Goal: Task Accomplishment & Management: Complete application form

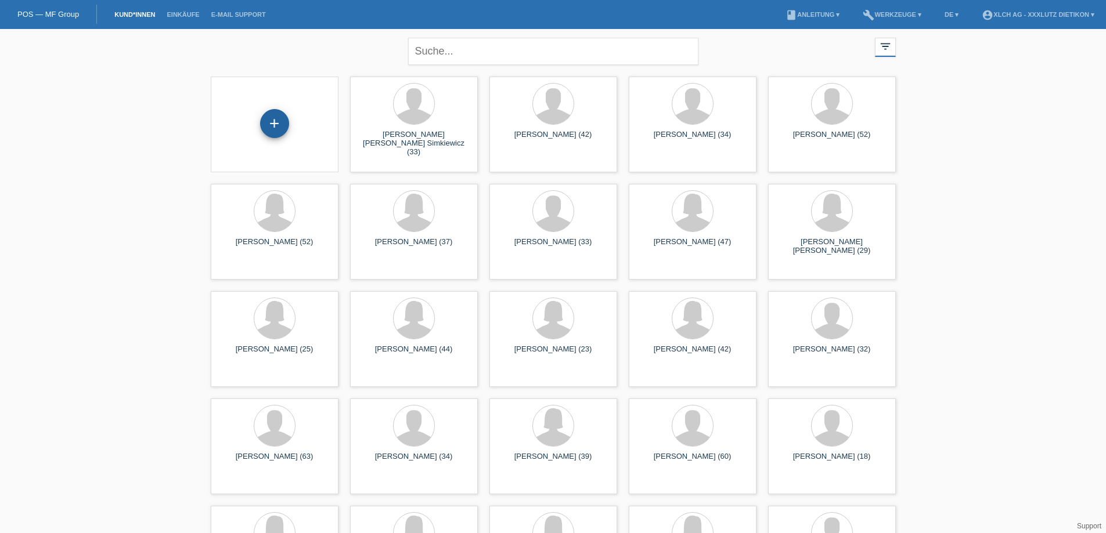
click at [279, 129] on div "+" at bounding box center [274, 123] width 29 height 29
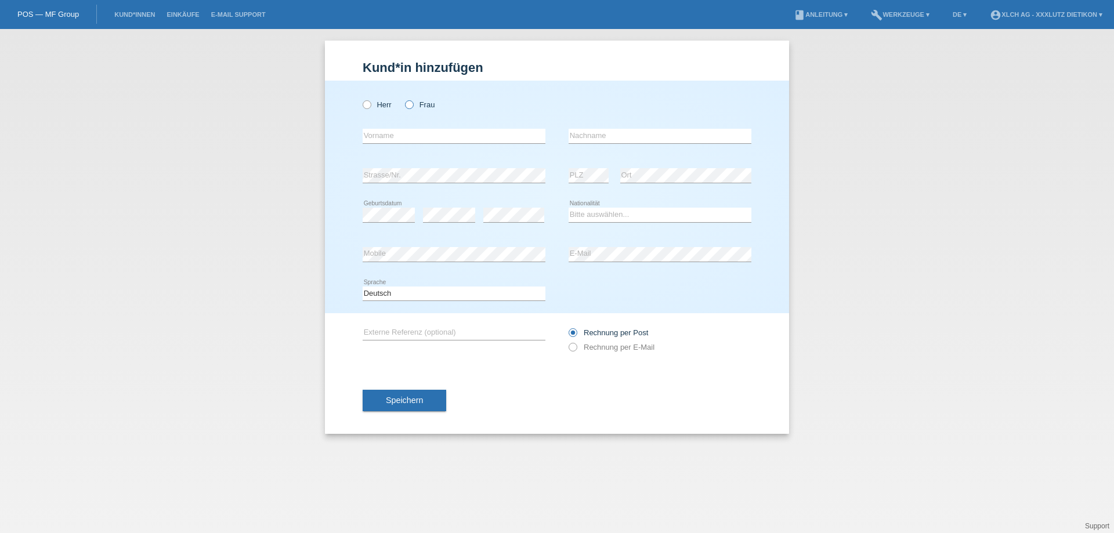
click at [403, 99] on icon at bounding box center [403, 99] width 0 height 0
click at [409, 103] on input "Frau" at bounding box center [409, 104] width 8 height 8
radio input "true"
click at [405, 136] on input "text" at bounding box center [454, 136] width 183 height 15
type input "Beata"
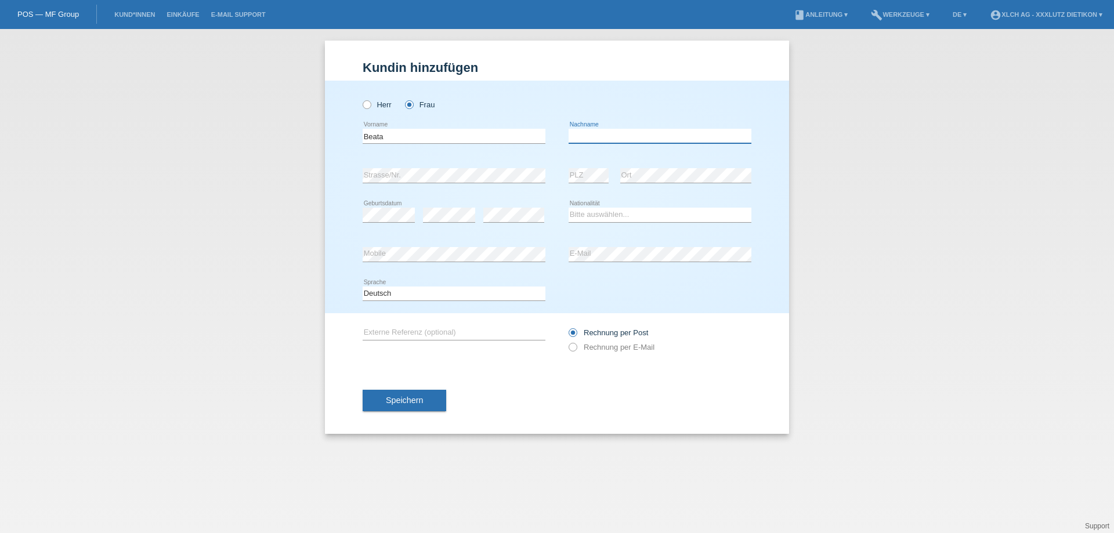
click at [583, 138] on input "text" at bounding box center [660, 136] width 183 height 15
type input "Flimel"
click at [595, 214] on select "Bitte auswählen... Schweiz Deutschland Liechtenstein Österreich ------------ Af…" at bounding box center [660, 215] width 183 height 14
select select "SK"
click at [569, 208] on select "Bitte auswählen... Schweiz Deutschland Liechtenstein Österreich ------------ Af…" at bounding box center [660, 215] width 183 height 14
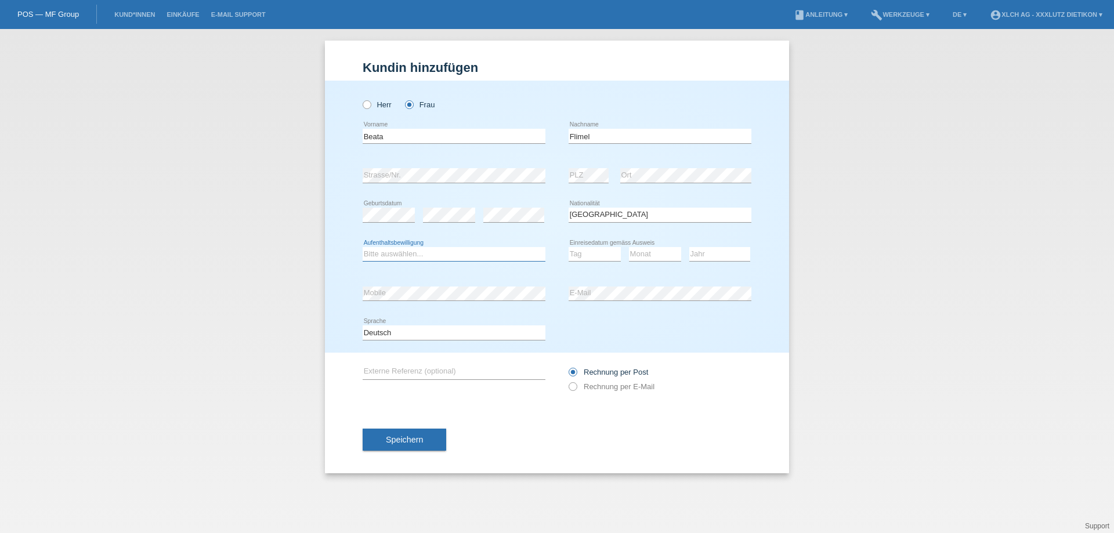
click at [428, 254] on select "Bitte auswählen... C B B - Flüchtlingsstatus Andere" at bounding box center [454, 254] width 183 height 14
select select "C"
click at [363, 247] on select "Bitte auswählen... C B B - Flüchtlingsstatus Andere" at bounding box center [454, 254] width 183 height 14
click at [581, 256] on select "Tag 01 02 03 04 05 06 07 08 09 10 11" at bounding box center [595, 254] width 52 height 14
select select "22"
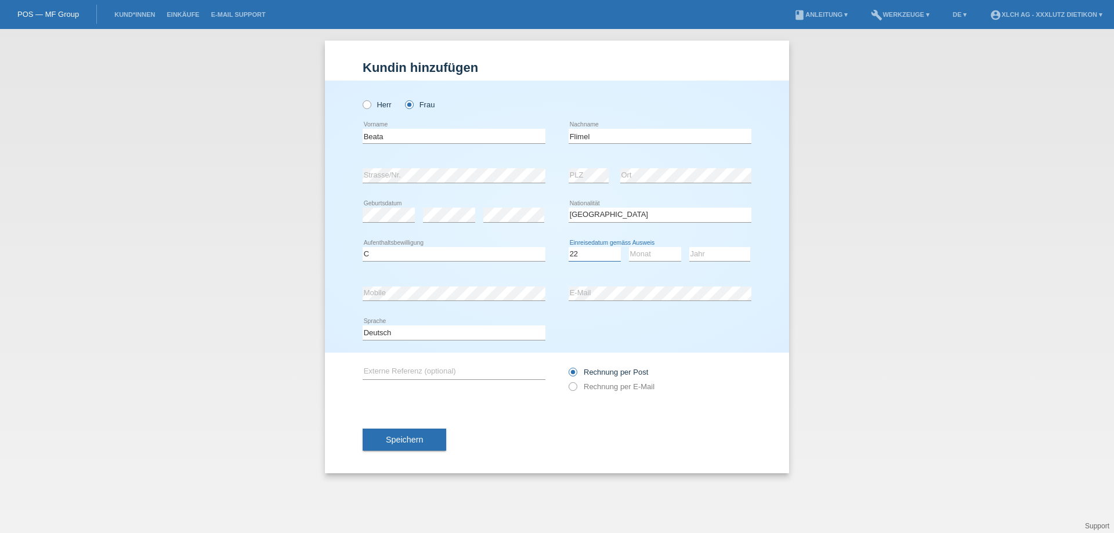
click at [569, 247] on select "Tag 01 02 03 04 05 06 07 08 09 10 11" at bounding box center [595, 254] width 52 height 14
click at [636, 250] on select "Monat 01 02 03 04 05 06 07 08 09 10 11" at bounding box center [655, 254] width 52 height 14
select select "03"
click at [629, 247] on select "Monat 01 02 03 04 05 06 07 08 09 10 11" at bounding box center [655, 254] width 52 height 14
click at [700, 254] on select "Jahr 2025 2024 2023 2022 2021 2020 2019 2018 2017 2016 2015 2014 2013 2012 2011…" at bounding box center [720, 254] width 61 height 14
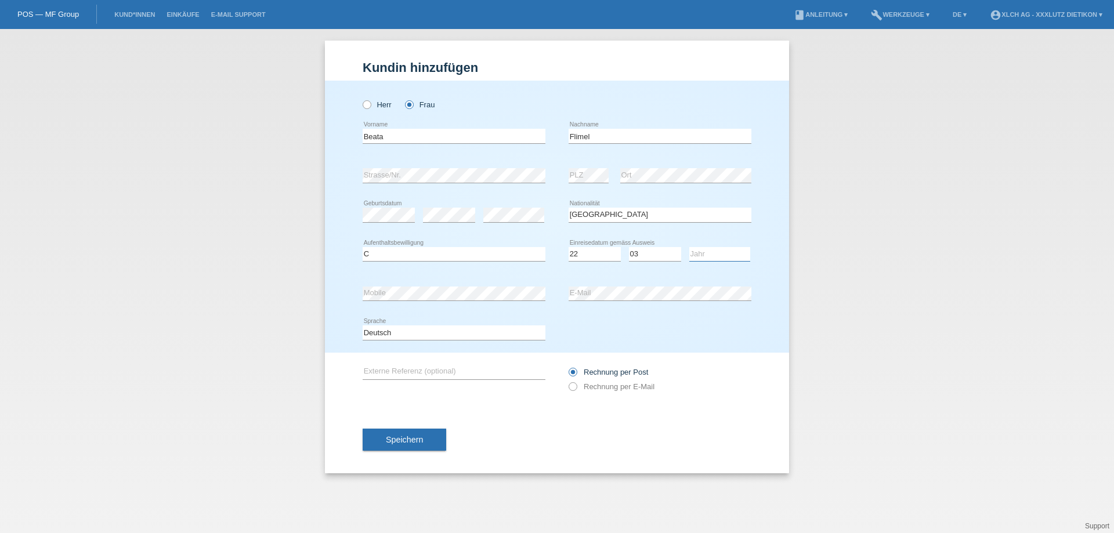
select select "2008"
click at [690, 247] on select "Jahr 2025 2024 2023 2022 2021 2020 2019 2018 2017 2016 2015 2014 2013 2012 2011…" at bounding box center [720, 254] width 61 height 14
click at [567, 381] on icon at bounding box center [567, 381] width 0 height 0
click at [571, 384] on input "Rechnung per E-Mail" at bounding box center [573, 390] width 8 height 15
radio input "true"
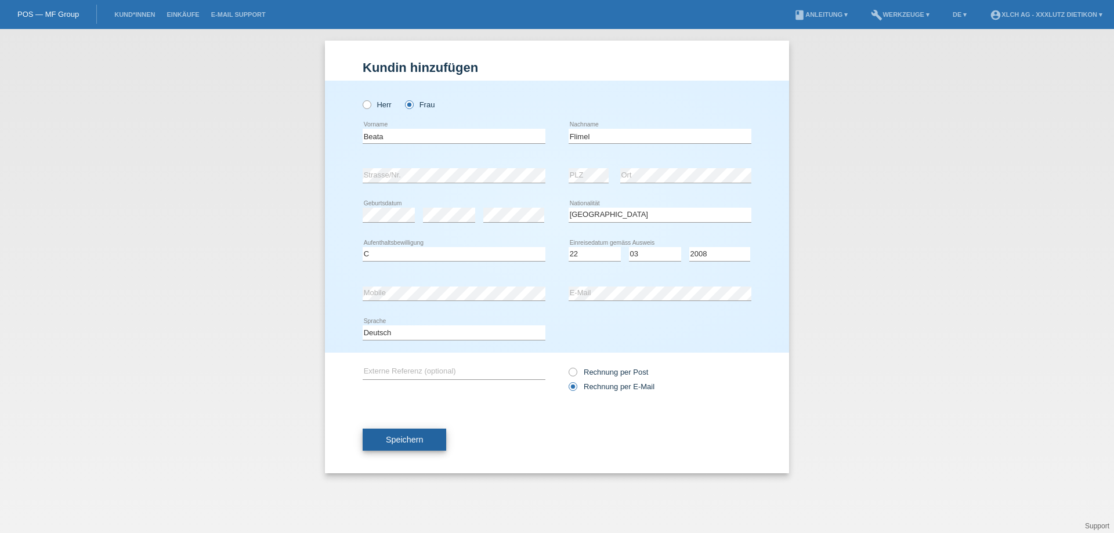
click at [410, 438] on span "Speichern" at bounding box center [404, 439] width 37 height 9
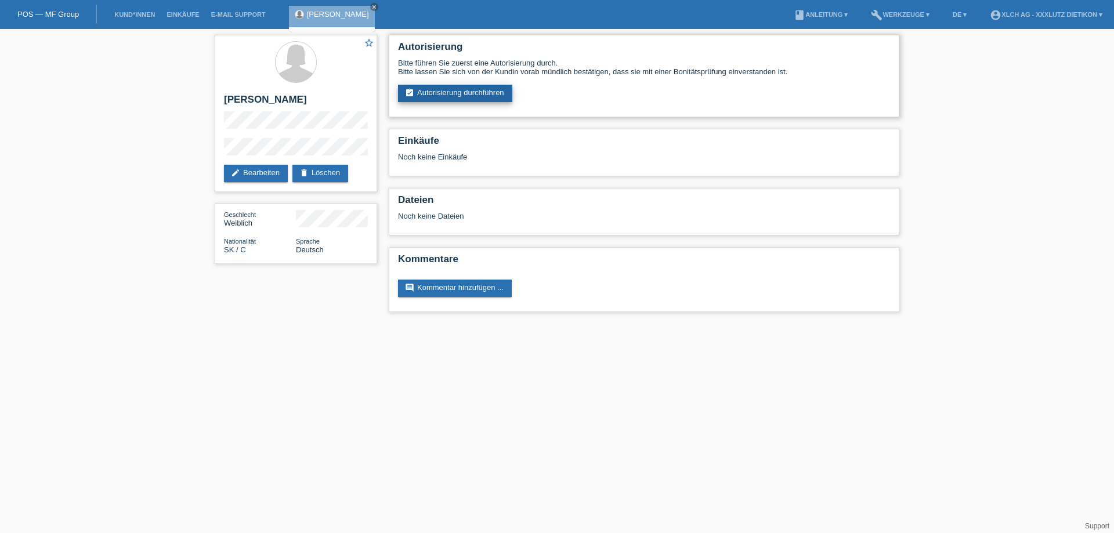
click at [482, 92] on link "assignment_turned_in Autorisierung durchführen" at bounding box center [455, 93] width 114 height 17
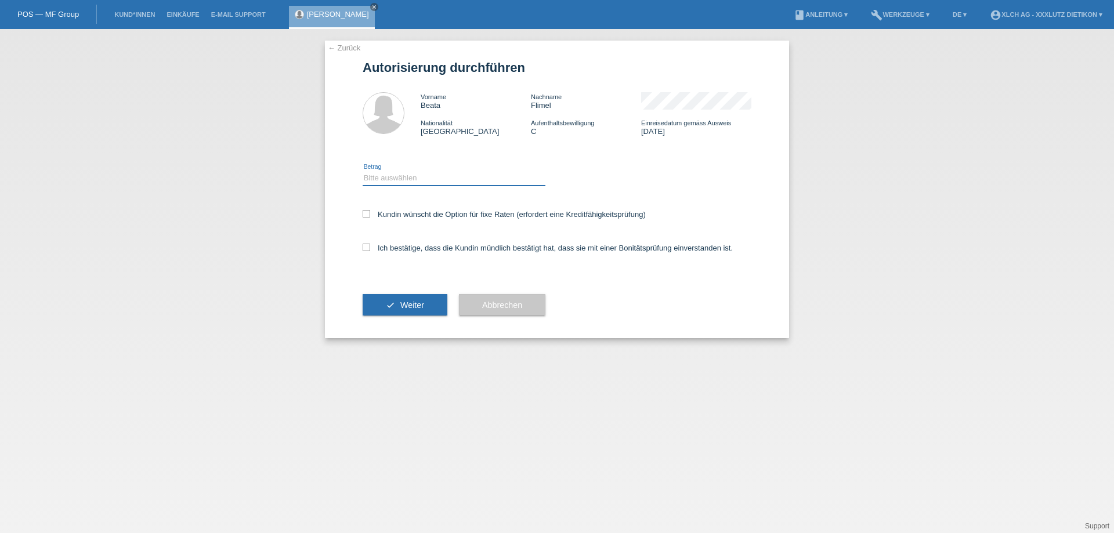
click at [431, 181] on select "Bitte auswählen CHF 1.00 - CHF 499.00 CHF 500.00 - CHF 1'999.00 CHF 2'000.00 - …" at bounding box center [454, 178] width 183 height 14
select select "3"
click at [363, 171] on select "Bitte auswählen CHF 1.00 - CHF 499.00 CHF 500.00 - CHF 1'999.00 CHF 2'000.00 - …" at bounding box center [454, 178] width 183 height 14
click at [367, 246] on icon at bounding box center [367, 248] width 8 height 8
click at [367, 246] on input "Ich bestätige, dass die Kundin mündlich bestätigt hat, dass sie mit einer Bonit…" at bounding box center [367, 248] width 8 height 8
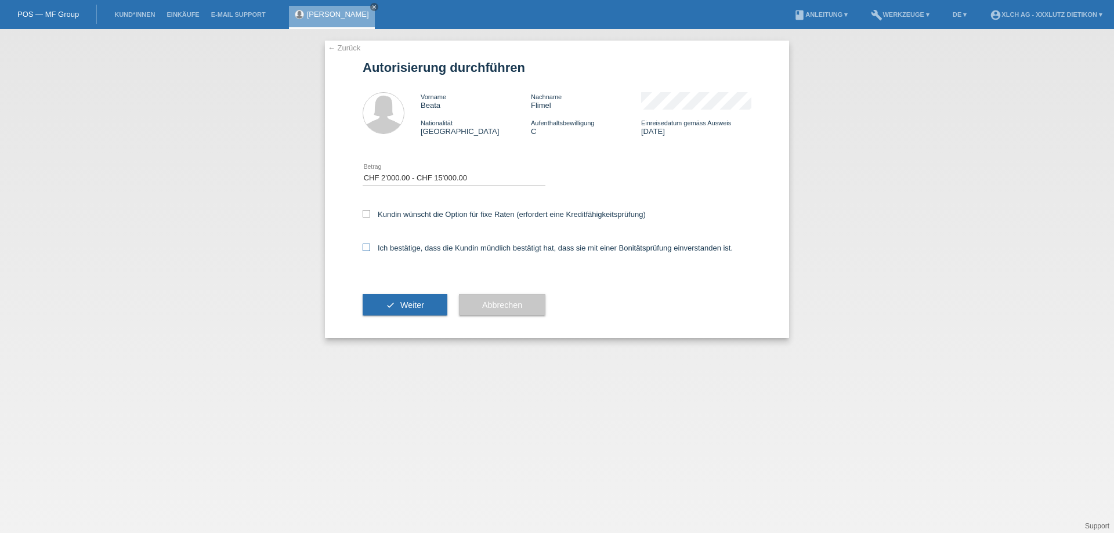
checkbox input "true"
click at [403, 305] on span "Weiter" at bounding box center [413, 305] width 24 height 9
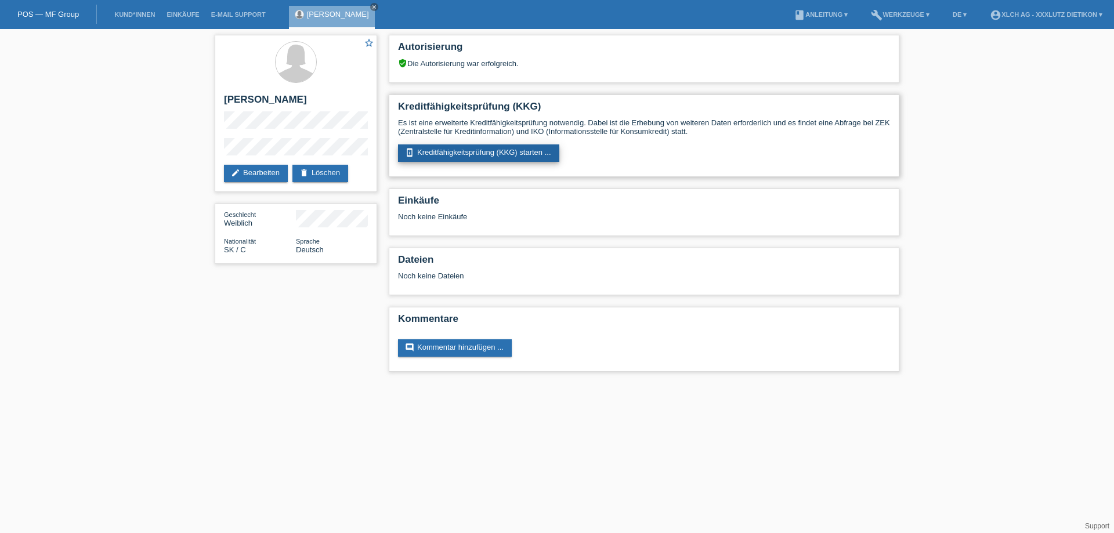
click at [467, 146] on link "perm_device_information Kreditfähigkeitsprüfung (KKG) starten ..." at bounding box center [478, 153] width 161 height 17
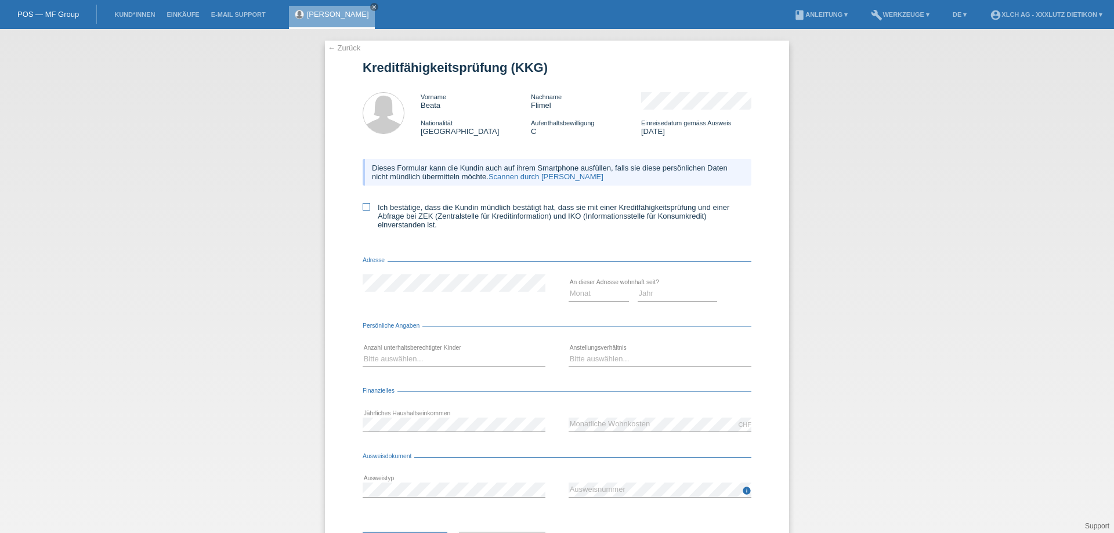
click at [363, 206] on icon at bounding box center [367, 207] width 8 height 8
click at [363, 206] on input "Ich bestätige, dass die Kundin mündlich bestätigt hat, dass sie mit einer Kredi…" at bounding box center [367, 207] width 8 height 8
checkbox input "true"
click at [583, 296] on select "Monat 01 02 03 04 05 06 07 08 09 10" at bounding box center [599, 294] width 60 height 14
click at [650, 287] on select "Jahr 2025 2024 2023 2022 2021 2020 2019 2018 2017 2016 2015 2014 2013 2012 2011…" at bounding box center [678, 294] width 80 height 14
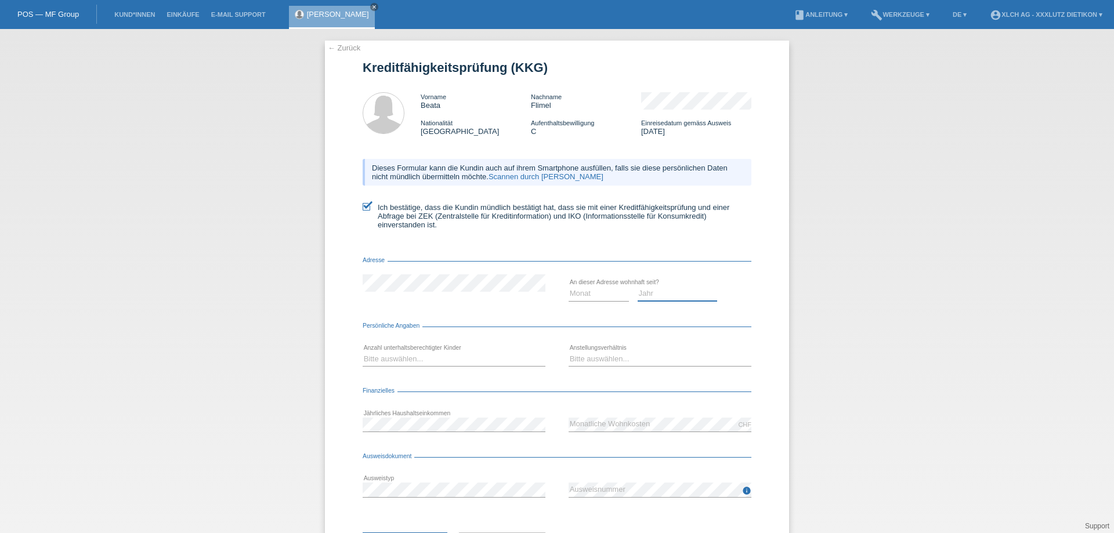
click at [650, 294] on select "Jahr 2025 2024 2023 2022 2021 2020 2019 2018 2017 2016 2015 2014 2013 2012 2011…" at bounding box center [678, 294] width 80 height 14
select select "2021"
click at [591, 296] on select "Monat 01 02 03 04 05 06 07 08 09 10" at bounding box center [599, 294] width 60 height 14
select select "02"
click at [569, 287] on select "Monat 01 02 03 04 05 06 07 08 09 10" at bounding box center [599, 294] width 60 height 14
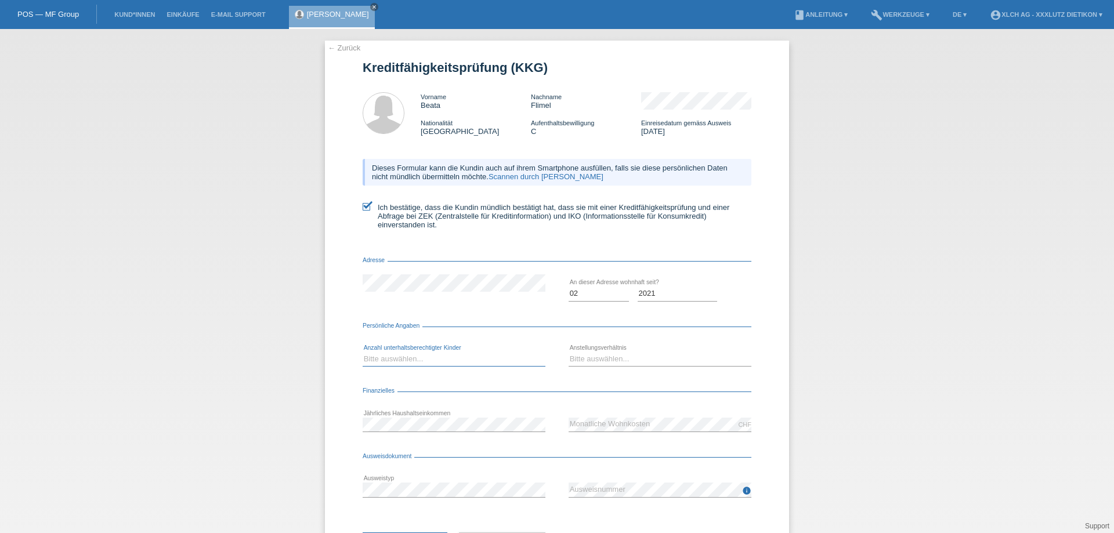
click at [423, 359] on select "Bitte auswählen... 0 1 2 3 4 5 6 7 8 9" at bounding box center [454, 359] width 183 height 14
select select "1"
click at [363, 352] on select "Bitte auswählen... 0 1 2 3 4 5 6 7 8 9" at bounding box center [454, 359] width 183 height 14
click at [575, 356] on select "Bitte auswählen... Unbefristet Befristet Lehrling/Student Pensioniert Nicht arb…" at bounding box center [660, 359] width 183 height 14
select select "UNLIMITED"
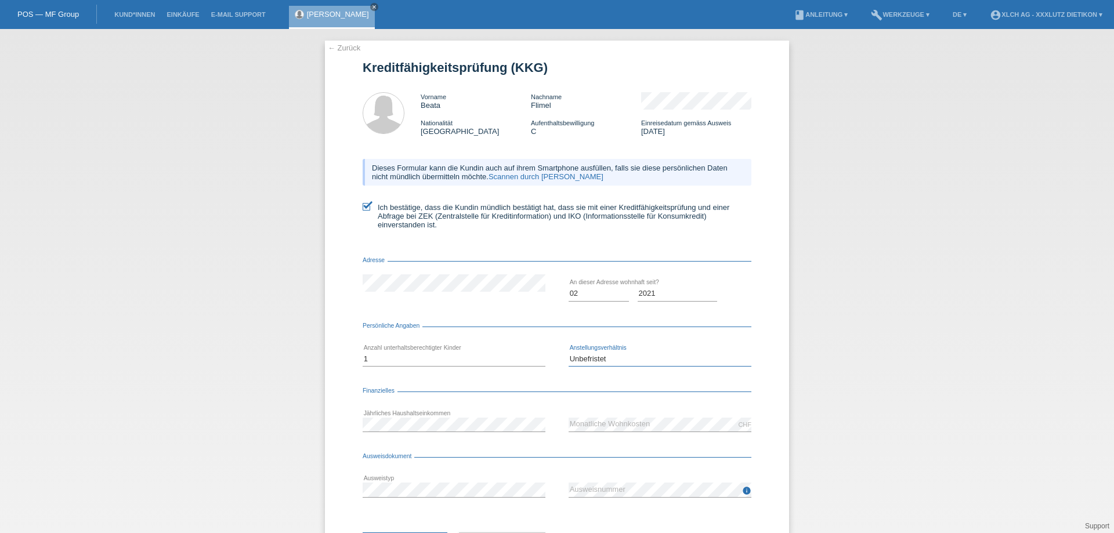
click at [569, 352] on select "Bitte auswählen... Unbefristet Befristet Lehrling/Student Pensioniert Nicht arb…" at bounding box center [660, 359] width 183 height 14
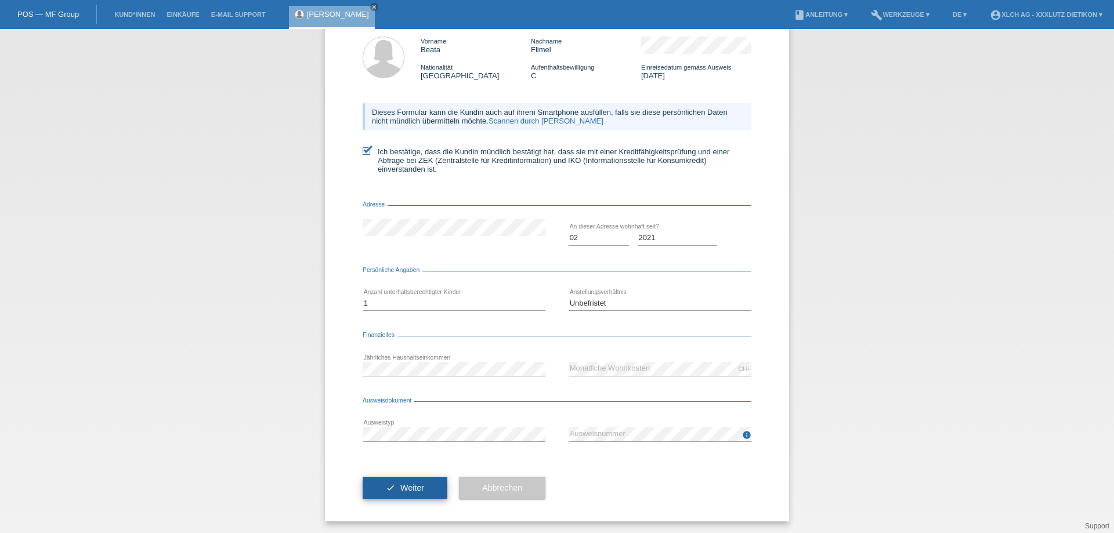
click at [407, 489] on span "Weiter" at bounding box center [413, 488] width 24 height 9
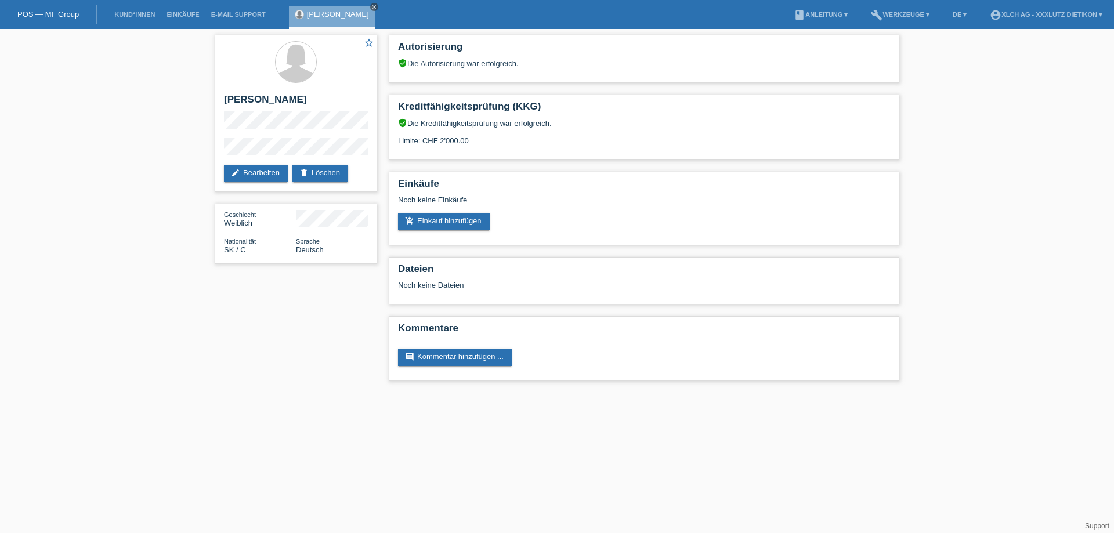
click at [371, 5] on icon "close" at bounding box center [374, 7] width 6 height 6
click at [135, 14] on link "Kund*innen" at bounding box center [135, 14] width 52 height 7
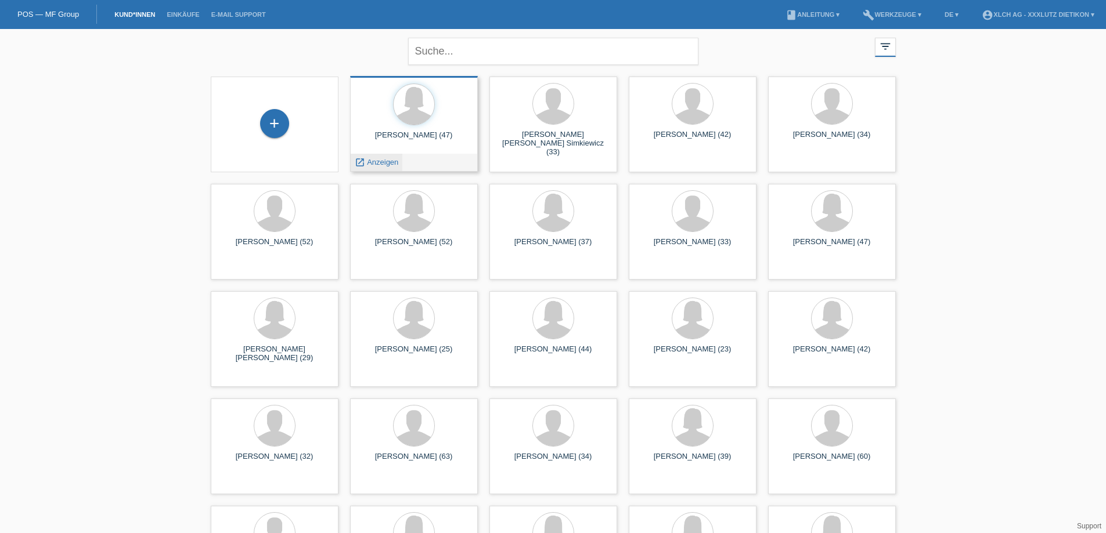
click at [388, 161] on span "Anzeigen" at bounding box center [382, 162] width 31 height 9
